Goal: Task Accomplishment & Management: Complete application form

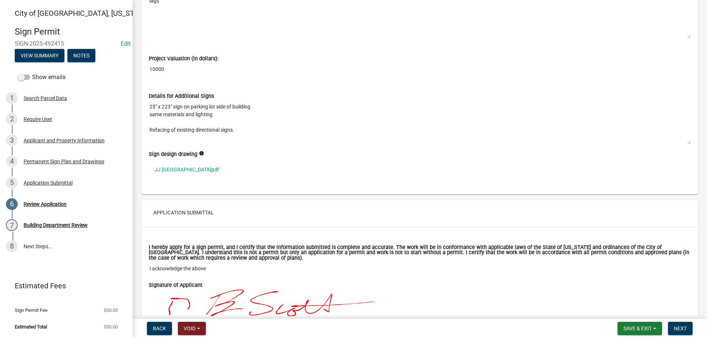
scroll to position [1847, 0]
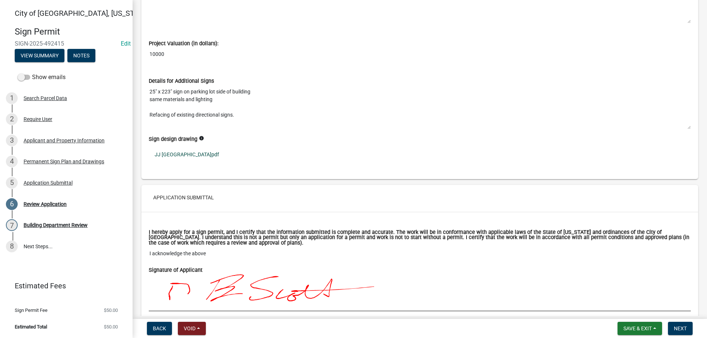
click at [178, 154] on link "JJ [GEOGRAPHIC_DATA]pdf" at bounding box center [420, 154] width 542 height 17
click at [44, 203] on div "Review Application" at bounding box center [45, 204] width 43 height 5
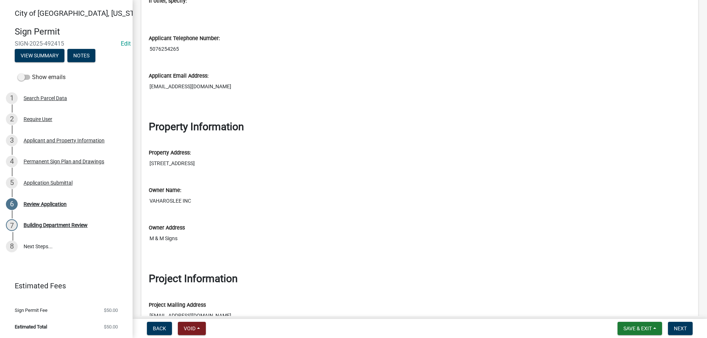
scroll to position [664, 0]
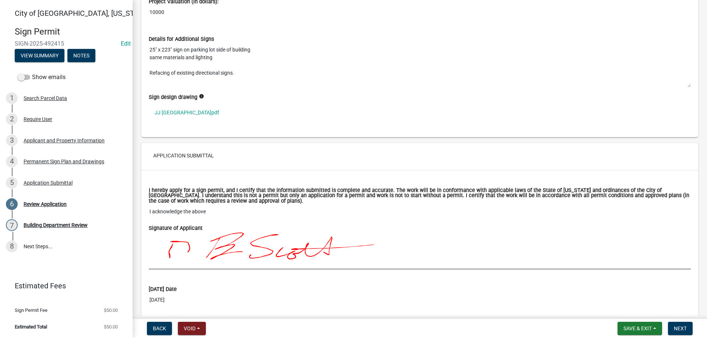
scroll to position [1965, 0]
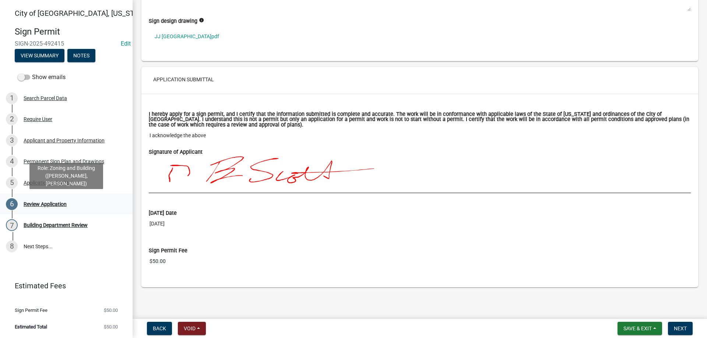
click at [58, 202] on div "Review Application" at bounding box center [45, 204] width 43 height 5
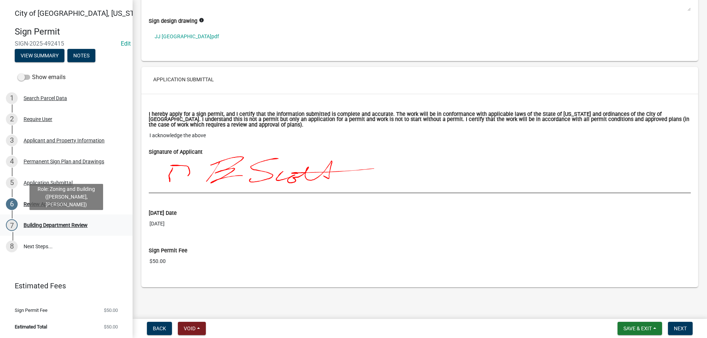
click at [66, 224] on div "Building Department Review" at bounding box center [56, 225] width 64 height 5
click at [683, 327] on span "Next" at bounding box center [680, 329] width 13 height 6
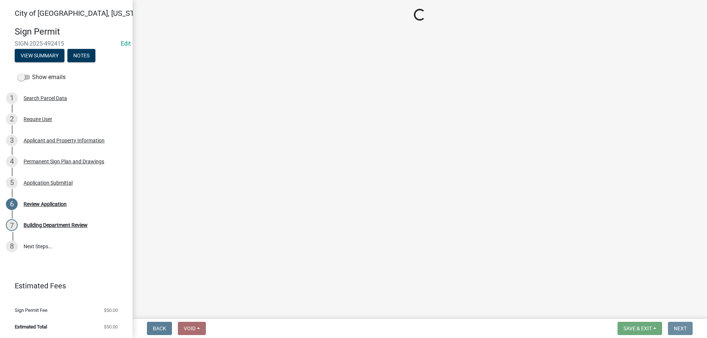
scroll to position [0, 0]
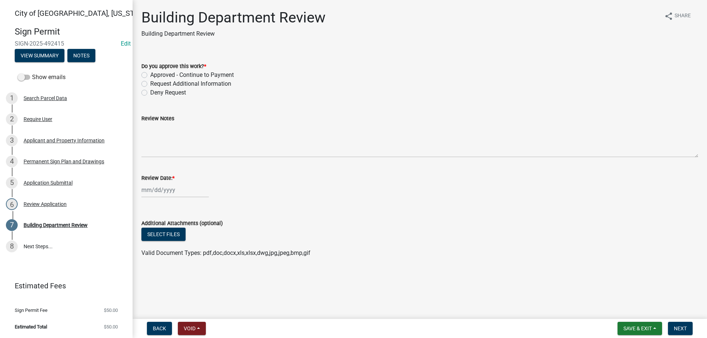
click at [150, 74] on label "Approved - Continue to Payment" at bounding box center [192, 75] width 84 height 9
click at [150, 74] on input "Approved - Continue to Payment" at bounding box center [152, 73] width 5 height 5
radio input "true"
click at [146, 188] on input "Review Date: *" at bounding box center [174, 190] width 67 height 15
select select "10"
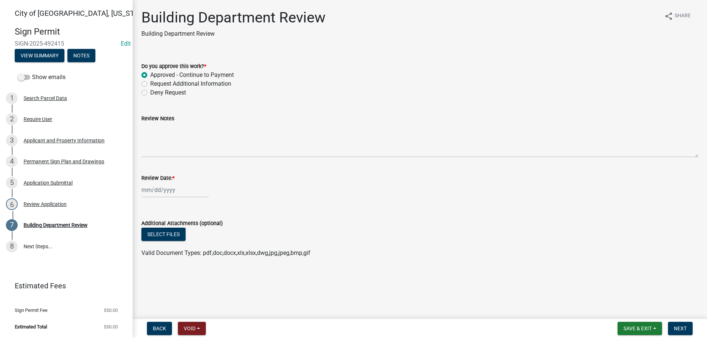
select select "2025"
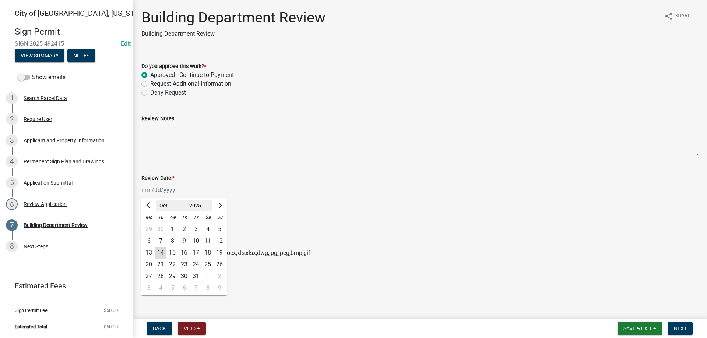
click at [161, 251] on div "14" at bounding box center [161, 253] width 12 height 12
type input "[DATE]"
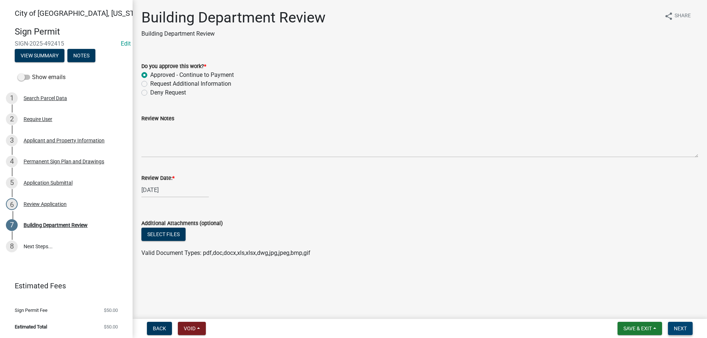
click at [680, 327] on span "Next" at bounding box center [680, 329] width 13 height 6
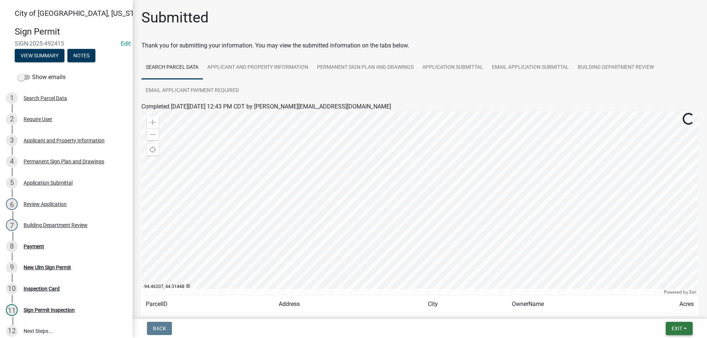
click at [676, 328] on span "Exit" at bounding box center [677, 329] width 11 height 6
click at [653, 309] on button "Save & Exit" at bounding box center [663, 310] width 59 height 18
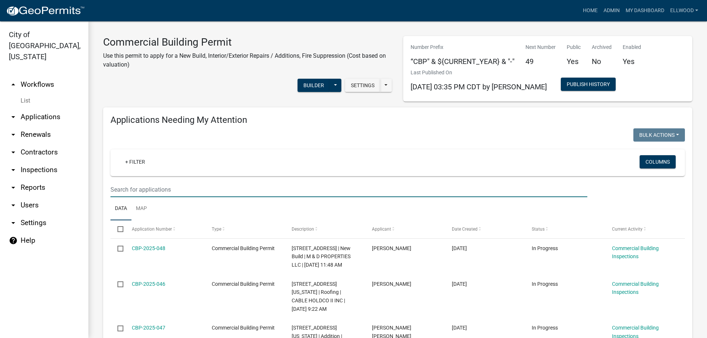
click at [142, 187] on input "text" at bounding box center [348, 189] width 477 height 15
type input "905"
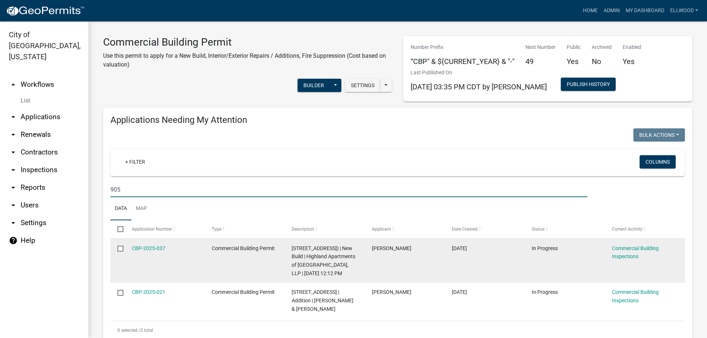
click at [325, 261] on div "[STREET_ADDRESS]) | New Build | Highland Apartments of [GEOGRAPHIC_DATA], LLP |…" at bounding box center [325, 261] width 66 height 34
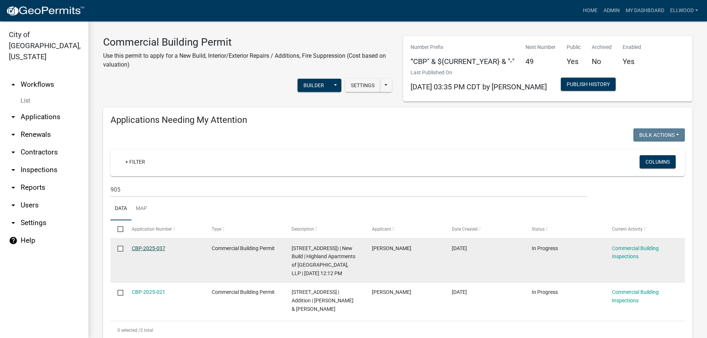
click at [153, 247] on link "CBP-2025-037" at bounding box center [149, 249] width 34 height 6
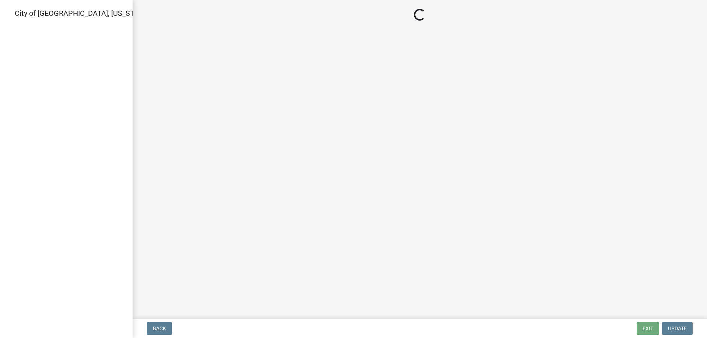
select select "805d55ac-e238-4e04-8f8e-acc067f36c3e"
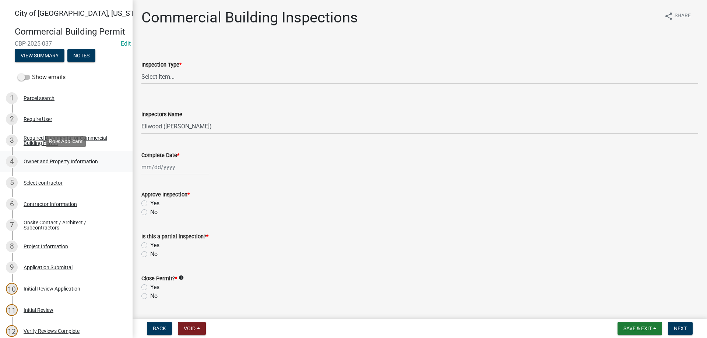
click at [52, 160] on div "Owner and Property Information" at bounding box center [61, 161] width 74 height 5
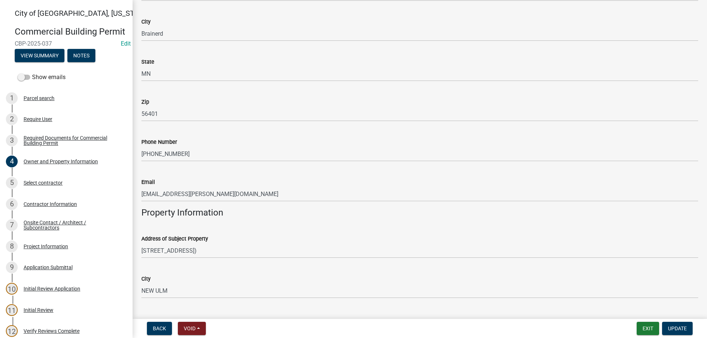
scroll to position [252, 0]
